Goal: Information Seeking & Learning: Learn about a topic

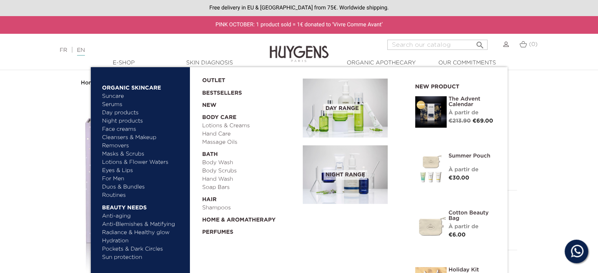
click at [133, 62] on link "  E-Shop" at bounding box center [123, 63] width 79 height 8
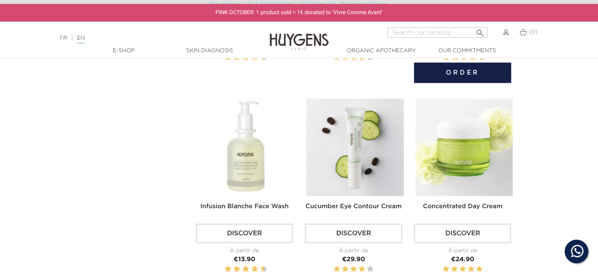
scroll to position [668, 0]
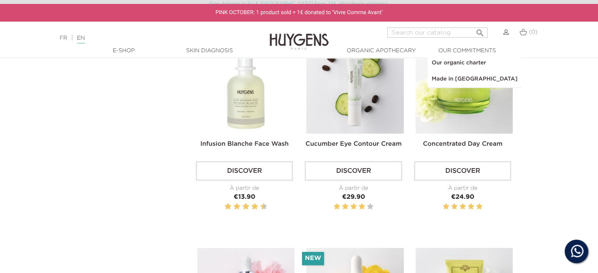
click at [447, 48] on link "  Our commitments" at bounding box center [466, 51] width 79 height 8
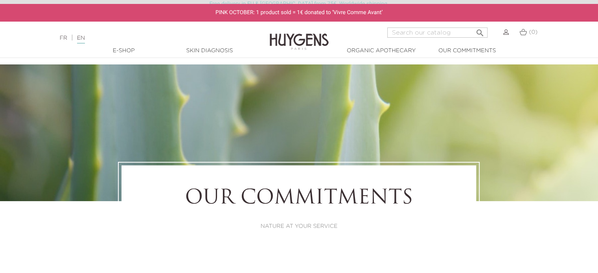
scroll to position [39, 0]
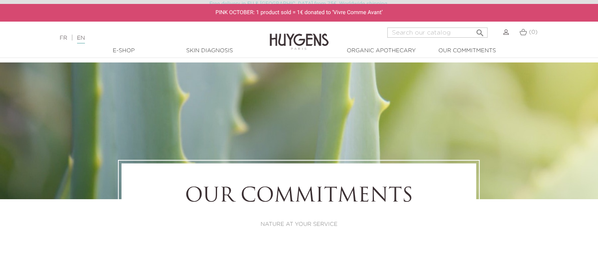
click at [63, 39] on link "FR" at bounding box center [63, 37] width 7 height 5
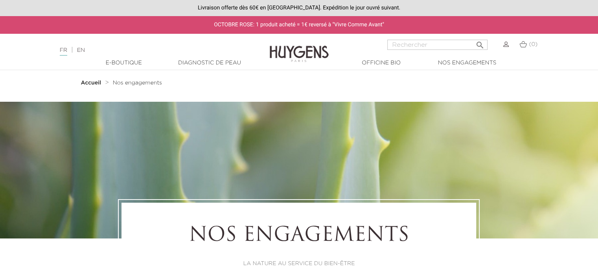
drag, startPoint x: 427, startPoint y: 46, endPoint x: 420, endPoint y: 44, distance: 7.1
click at [427, 46] on input "Rechercher" at bounding box center [437, 45] width 100 height 10
type input "routine"
click at [472, 37] on button " Rechercher" at bounding box center [479, 42] width 14 height 11
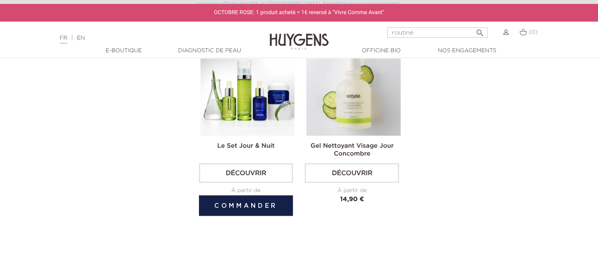
scroll to position [1336, 0]
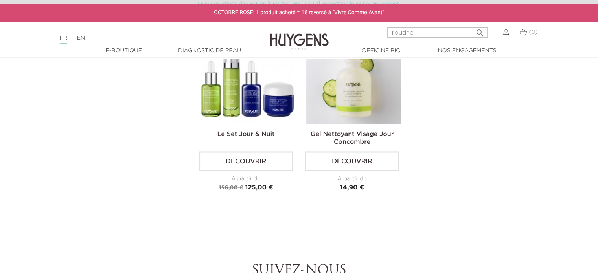
click at [436, 27] on input "routine" at bounding box center [437, 32] width 100 height 10
drag, startPoint x: 434, startPoint y: 27, endPoint x: 357, endPoint y: 40, distance: 78.5
click at [357, 40] on div "routine  Rechercher (0)" at bounding box center [447, 36] width 199 height 19
type input "coffret"
click at [472, 25] on button " Rechercher" at bounding box center [479, 30] width 14 height 11
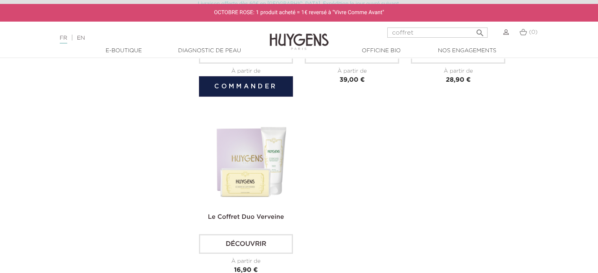
scroll to position [236, 0]
